Goal: Check status

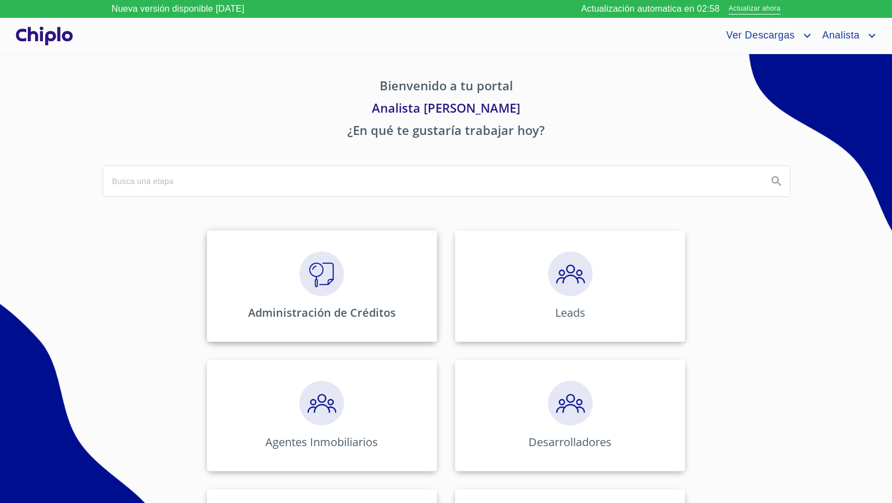
click at [320, 279] on img at bounding box center [321, 273] width 45 height 45
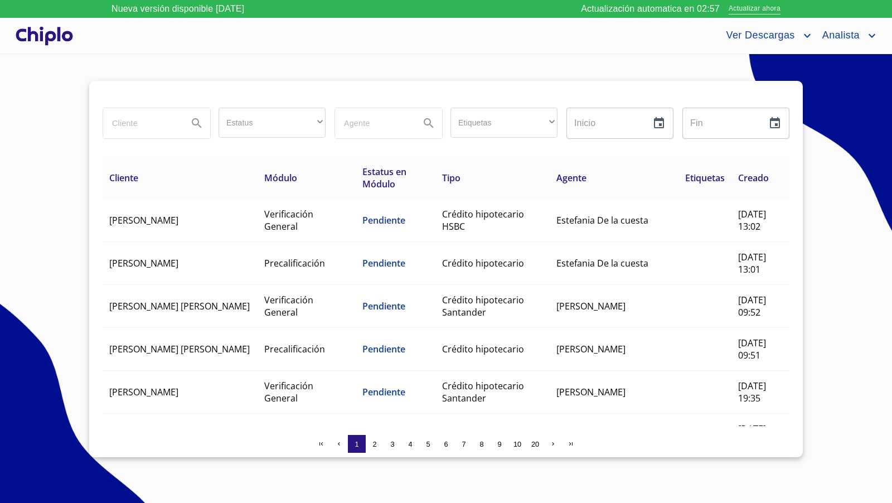
click at [143, 125] on input "search" at bounding box center [141, 123] width 76 height 30
type input "OSCAR"
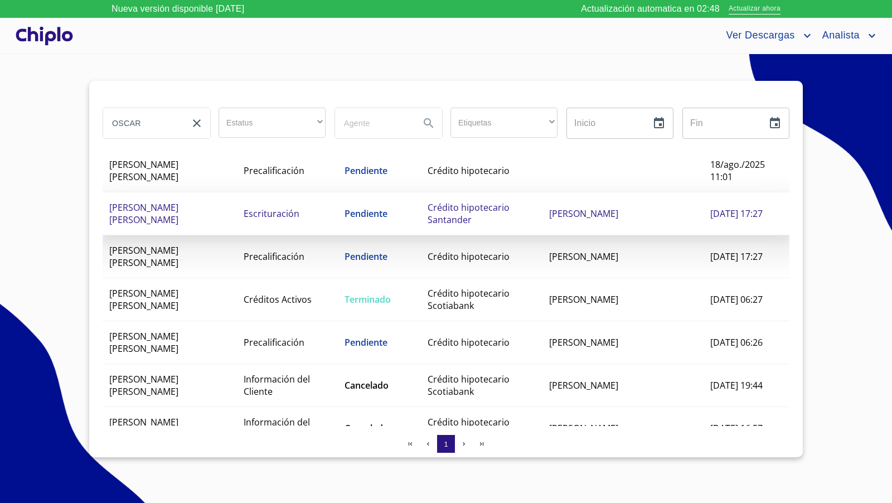
scroll to position [97, 0]
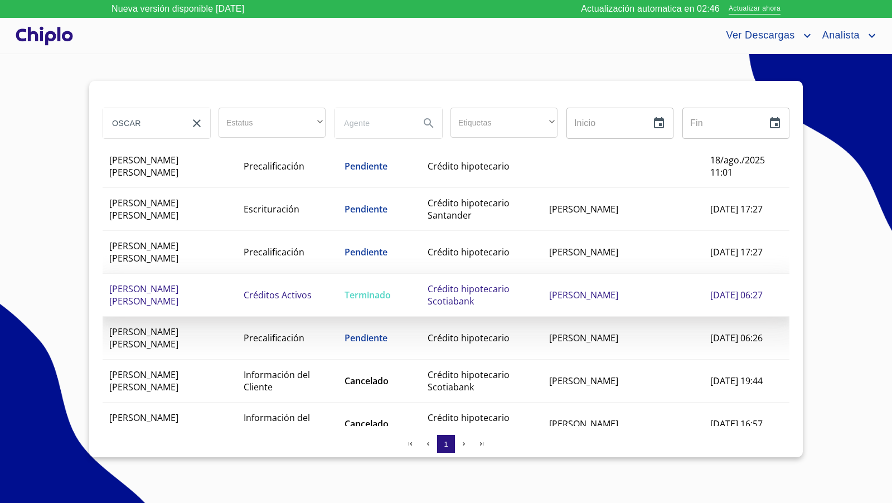
click at [248, 294] on td "Créditos Activos" at bounding box center [287, 295] width 101 height 43
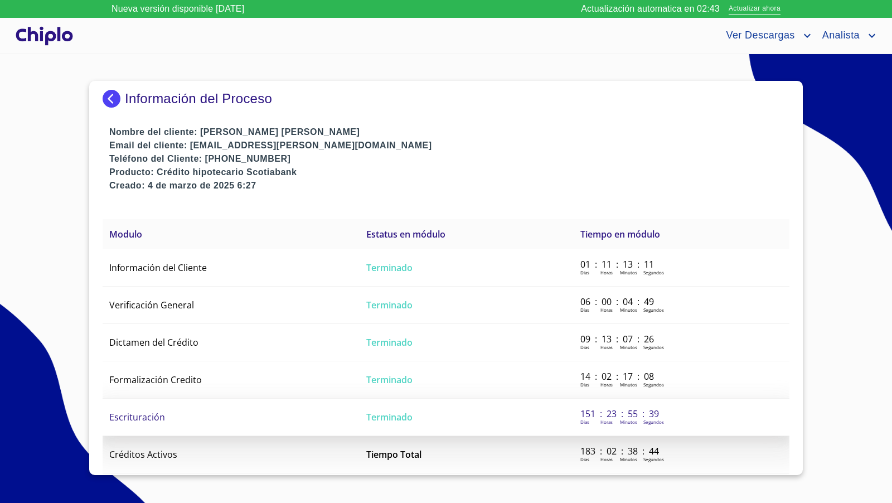
click at [143, 412] on span "Escrituración" at bounding box center [137, 417] width 56 height 12
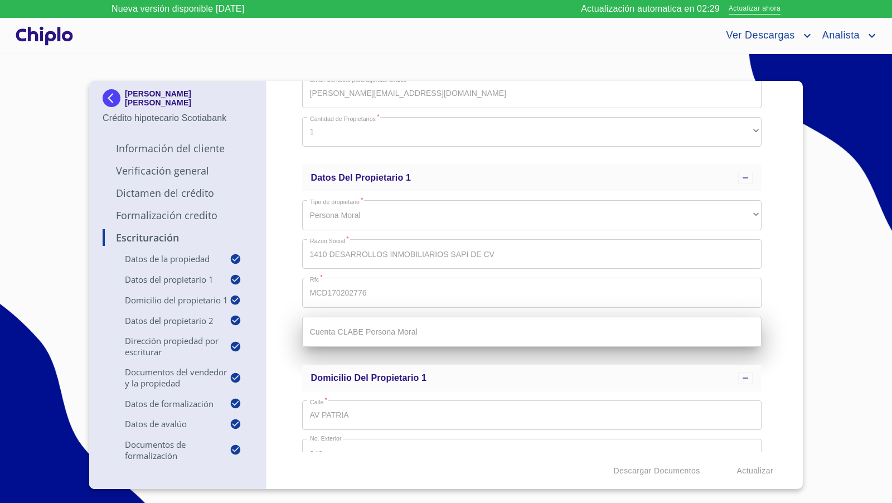
scroll to position [306, 0]
